Goal: Information Seeking & Learning: Learn about a topic

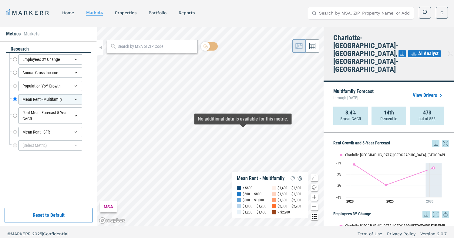
scroll to position [32, 0]
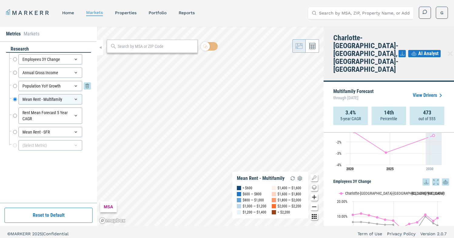
click at [16, 85] on input "Population YoY Growth" at bounding box center [15, 86] width 4 height 10
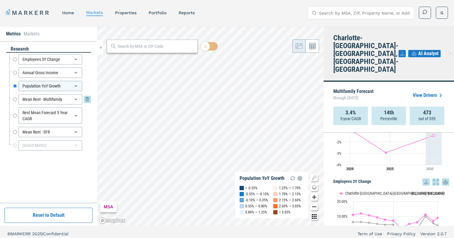
click at [14, 98] on input "Mean Rent - Multifamily" at bounding box center [15, 99] width 4 height 10
radio input "false"
radio input "true"
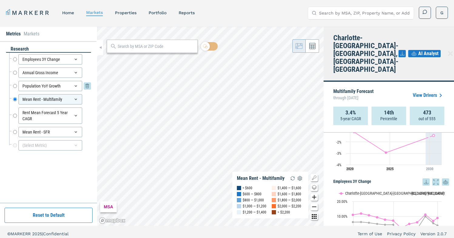
click at [15, 86] on input "Population YoY Growth" at bounding box center [15, 86] width 4 height 10
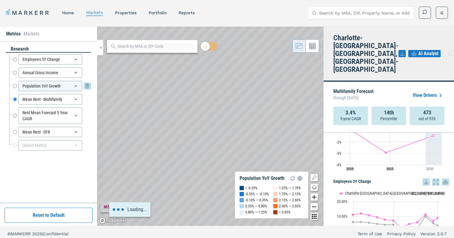
radio input "true"
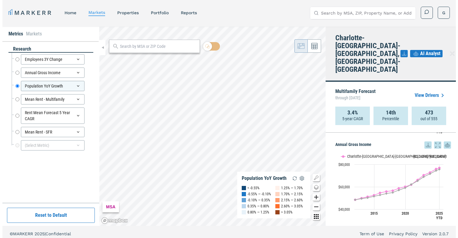
scroll to position [0, 0]
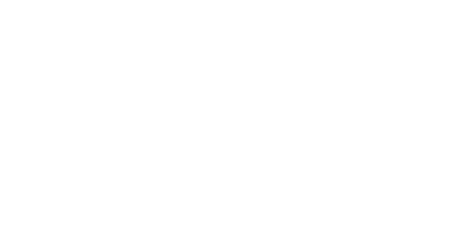
click at [160, 0] on html at bounding box center [229, 0] width 458 height 0
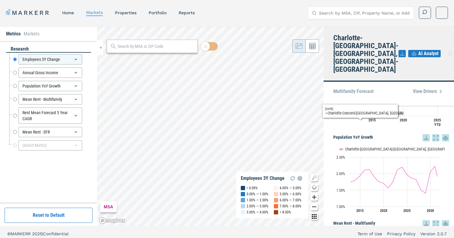
scroll to position [152, 0]
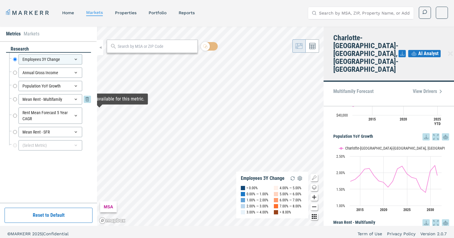
click at [16, 100] on input "Mean Rent - Multifamily" at bounding box center [15, 99] width 4 height 10
radio input "false"
radio input "true"
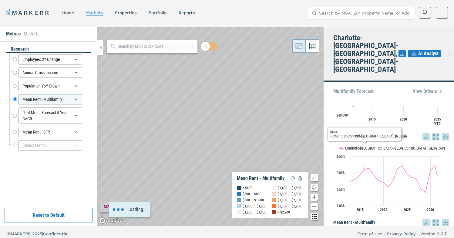
scroll to position [0, 0]
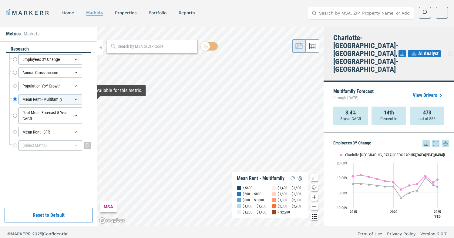
click at [32, 146] on div "(Select Metric)" at bounding box center [50, 145] width 64 height 10
click at [36, 154] on input at bounding box center [52, 160] width 72 height 13
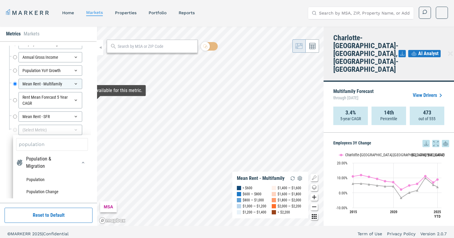
scroll to position [18, 0]
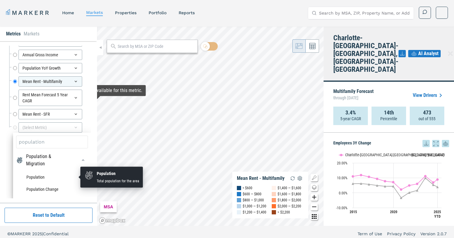
type input "population"
click at [34, 176] on li "Population" at bounding box center [52, 177] width 72 height 12
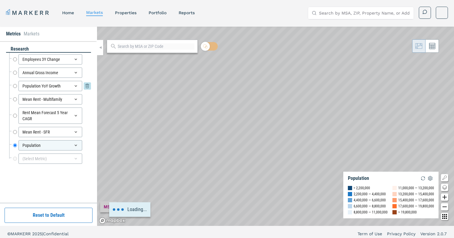
click at [15, 85] on input "Population YoY Growth" at bounding box center [15, 86] width 4 height 10
radio input "true"
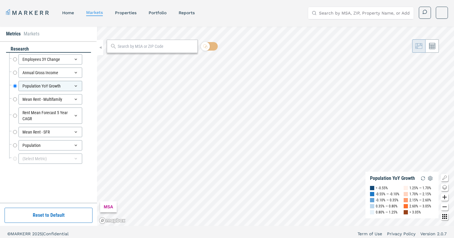
click at [171, 46] on input "text" at bounding box center [156, 46] width 77 height 6
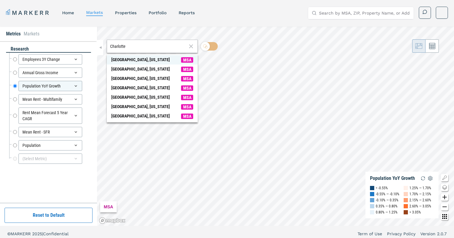
type input "Charlotte"
click at [161, 61] on span "Charlotte, North Carolina MSA" at bounding box center [152, 59] width 91 height 9
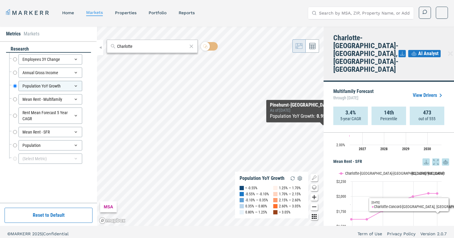
scroll to position [559, 0]
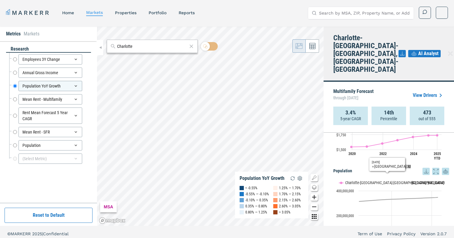
click at [412, 181] on button "Show USA" at bounding box center [411, 183] width 12 height 5
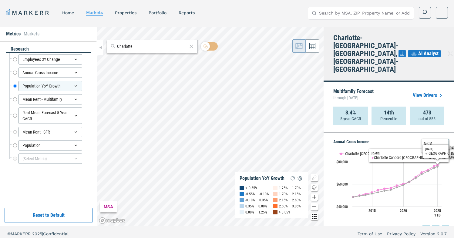
scroll to position [0, 0]
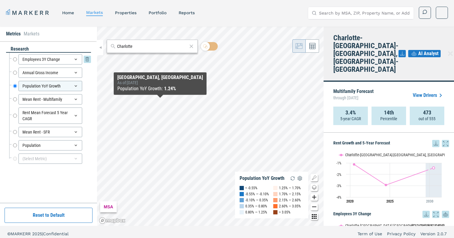
click at [15, 61] on input "Employees 3Y Change" at bounding box center [15, 59] width 4 height 10
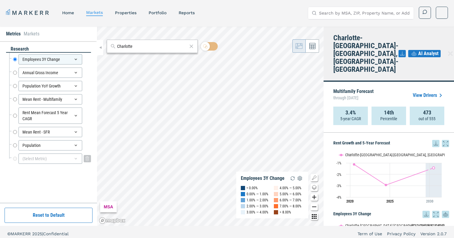
click at [56, 157] on div "(Select Metric)" at bounding box center [50, 159] width 64 height 10
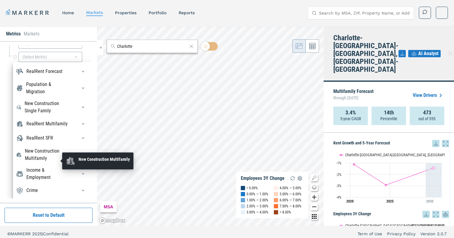
scroll to position [25, 0]
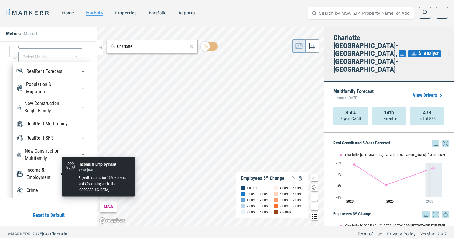
click at [58, 177] on div "Income & Employment" at bounding box center [47, 174] width 43 height 15
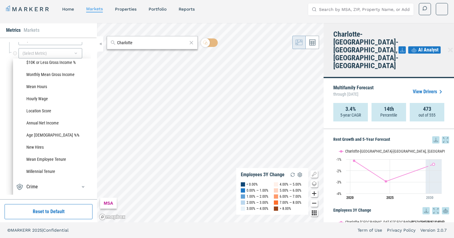
scroll to position [0, 0]
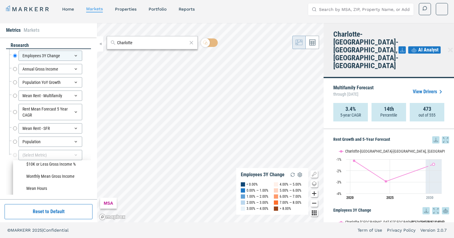
click at [159, 42] on input "Charlotte" at bounding box center [152, 43] width 70 height 6
drag, startPoint x: 159, startPoint y: 42, endPoint x: 59, endPoint y: 33, distance: 99.7
click at [59, 33] on div "Metrics Markets research Employees 3Y Change Employees 3Y Change Annual Gross I…" at bounding box center [227, 122] width 454 height 199
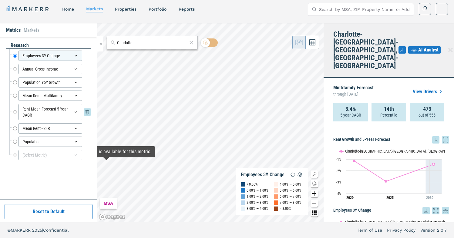
click at [13, 112] on input "Rent Mean Forecast 5 Year CAGR" at bounding box center [15, 112] width 4 height 16
radio input "false"
radio input "true"
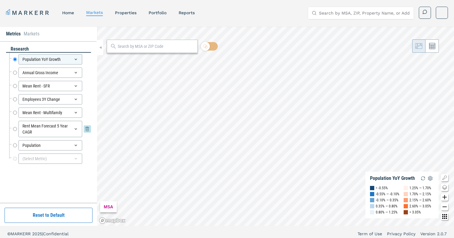
click at [16, 129] on input "Rent Mean Forecast 5 Year CAGR" at bounding box center [15, 129] width 4 height 16
radio input "false"
radio input "true"
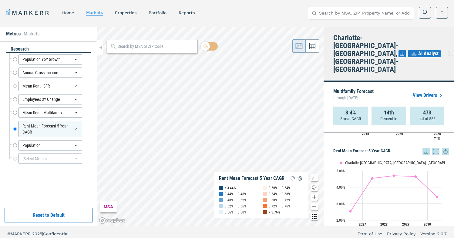
scroll to position [494, 0]
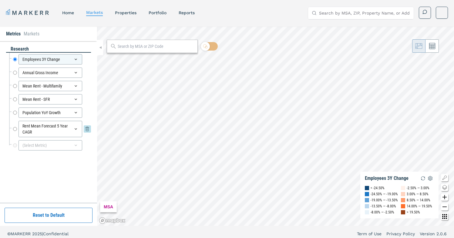
click at [14, 128] on input "Rent Mean Forecast 5 Year CAGR" at bounding box center [15, 129] width 4 height 16
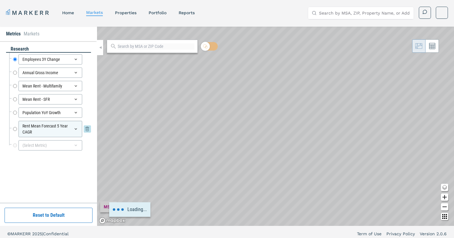
radio input "false"
radio input "true"
